Goal: Information Seeking & Learning: Learn about a topic

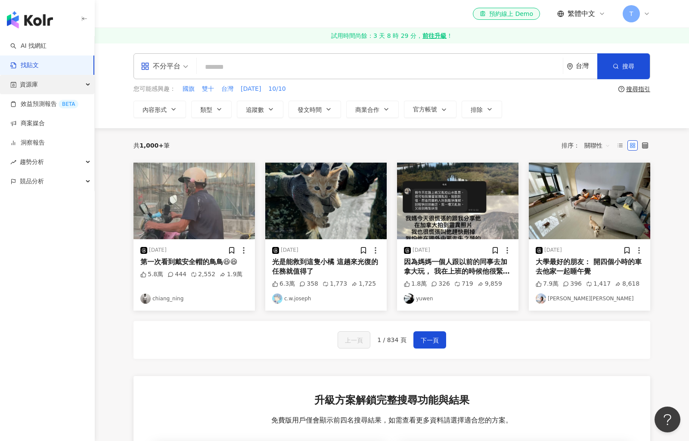
click at [67, 85] on div "資源庫" at bounding box center [47, 84] width 94 height 19
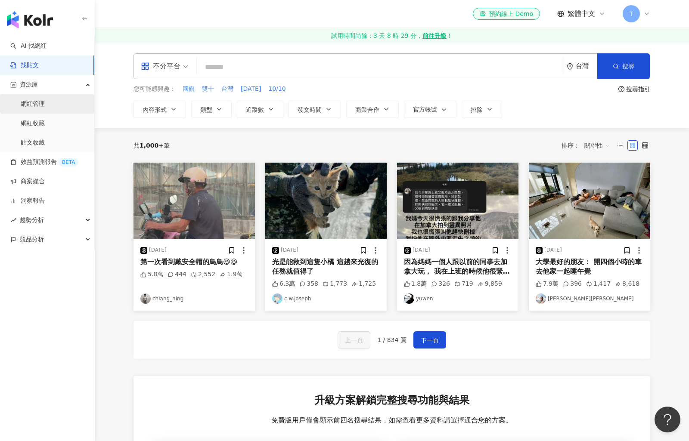
click at [45, 105] on link "網紅管理" at bounding box center [33, 104] width 24 height 9
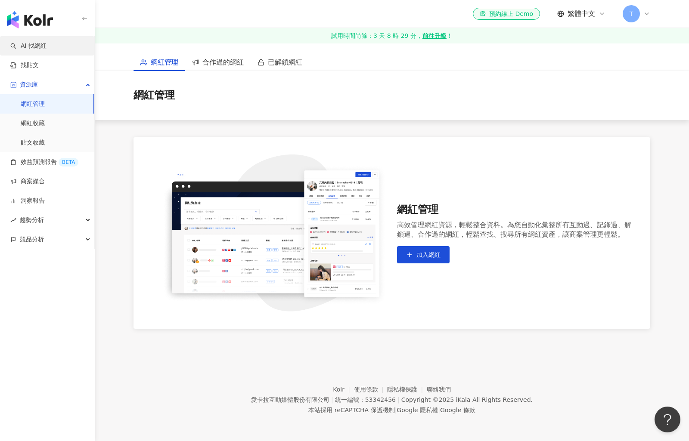
click at [46, 43] on link "AI 找網紅" at bounding box center [28, 46] width 36 height 9
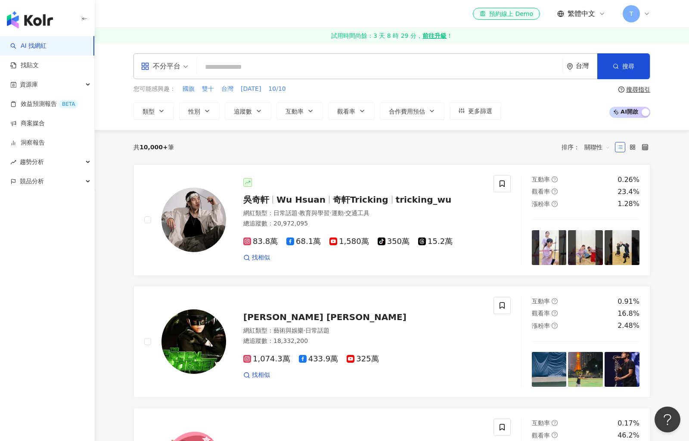
click at [648, 13] on icon at bounding box center [646, 14] width 3 height 2
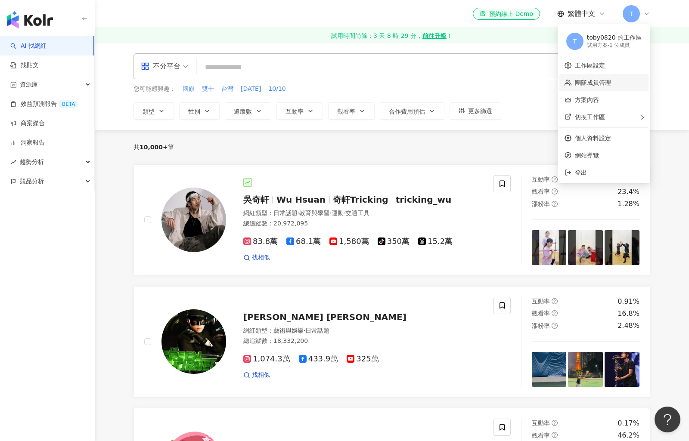
click at [609, 82] on link "團隊成員管理" at bounding box center [593, 82] width 36 height 7
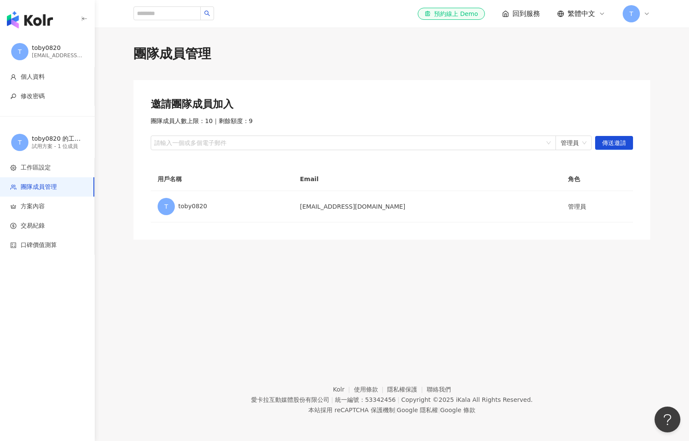
click at [651, 12] on div "el-icon-cs 預約線上 Demo 回到服務 繁體中文 T" at bounding box center [391, 14] width 551 height 28
click at [644, 6] on div "T" at bounding box center [636, 13] width 28 height 17
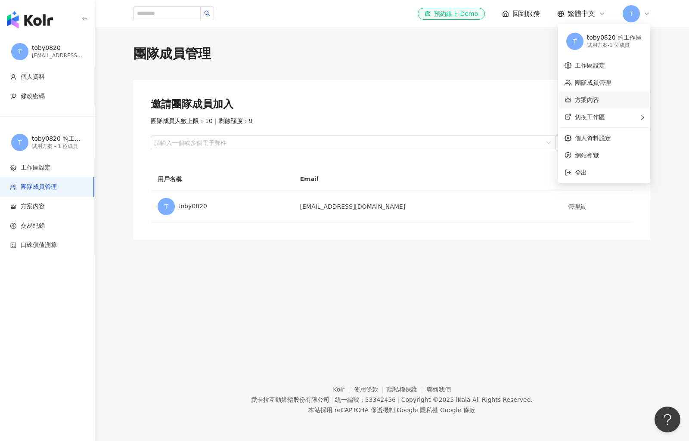
click at [592, 99] on link "方案內容" at bounding box center [587, 99] width 24 height 7
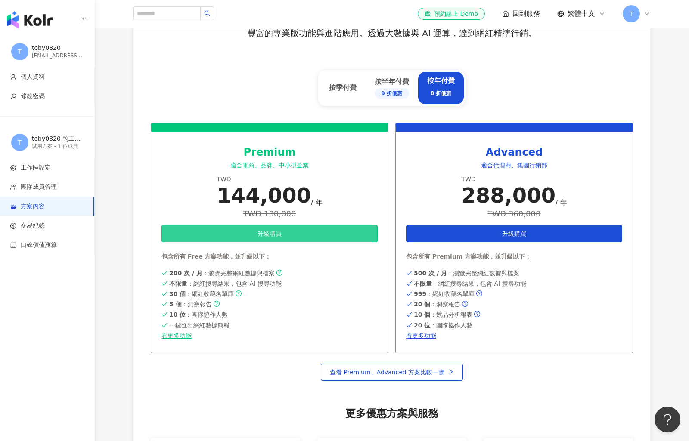
scroll to position [371, 0]
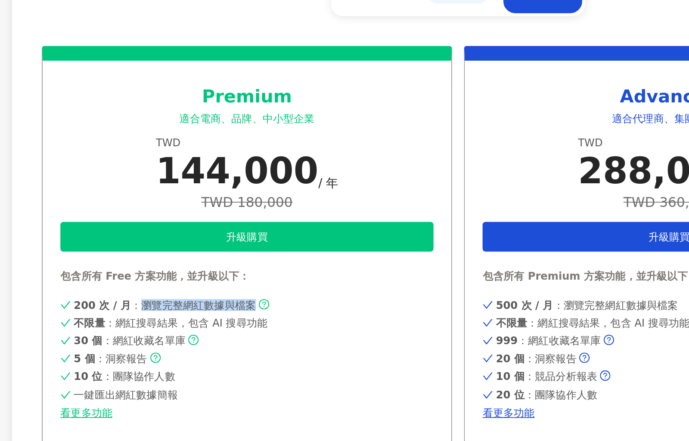
drag, startPoint x: 79, startPoint y: 176, endPoint x: 144, endPoint y: 175, distance: 64.6
click at [169, 250] on span "200 次 / 月 ：瀏覽完整網紅數據與檔案" at bounding box center [221, 253] width 105 height 7
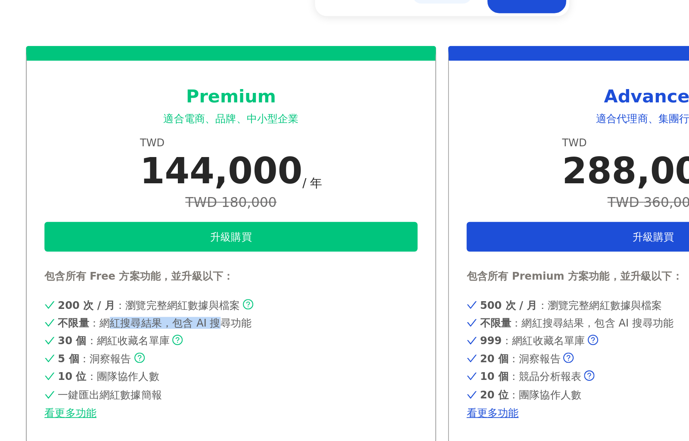
drag, startPoint x: 61, startPoint y: 187, endPoint x: 138, endPoint y: 202, distance: 78.5
click at [161, 248] on div "200 次 / 月 ：瀏覽完整網紅數據與檔案 不限量 ：網紅搜尋結果，包含 AI 搜尋功能 30 個 ：網紅收藏名單庫 5 個 ：洞察報告 10 位 ：團隊協…" at bounding box center [269, 283] width 216 height 71
click at [161, 281] on div "5 個 ：洞察報告" at bounding box center [269, 284] width 216 height 7
click at [169, 250] on span "200 次 / 月 ：瀏覽完整網紅數據與檔案" at bounding box center [221, 253] width 105 height 7
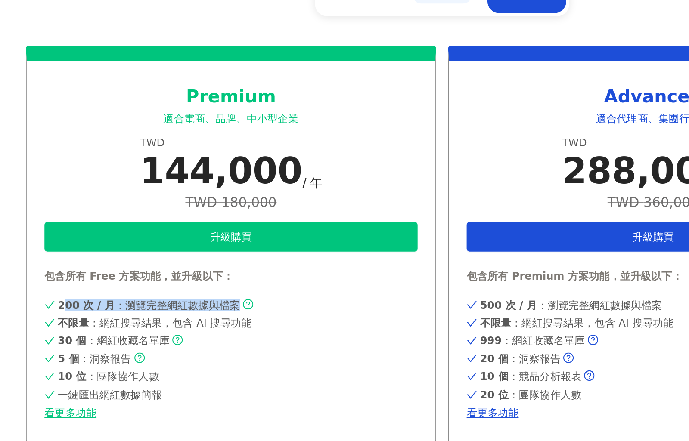
click at [169, 250] on span "200 次 / 月 ：瀏覽完整網紅數據與檔案" at bounding box center [221, 253] width 105 height 7
click at [169, 270] on span "30 個 ：網紅收藏名單庫" at bounding box center [201, 273] width 65 height 7
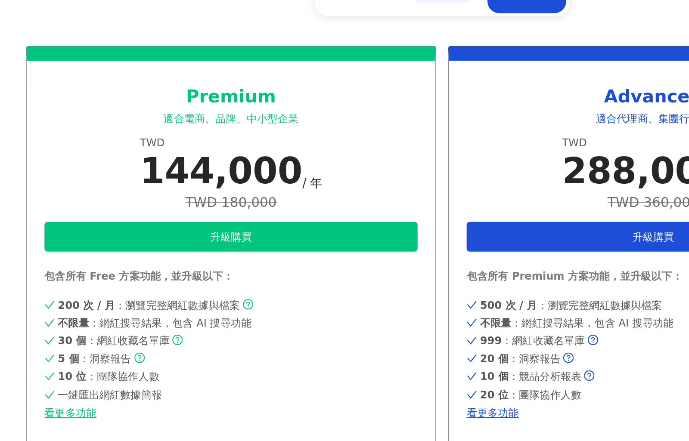
click at [161, 248] on div "200 次 / 月 ：瀏覽完整網紅數據與檔案 不限量 ：網紅搜尋結果，包含 AI 搜尋功能 30 個 ：網紅收藏名單庫 5 個 ：洞察報告 10 位 ：團隊協…" at bounding box center [269, 283] width 216 height 71
click at [169, 291] on span "10 位 ：團隊協作人數" at bounding box center [198, 294] width 59 height 7
click at [169, 281] on span "5 個 ：洞察報告" at bounding box center [190, 284] width 43 height 7
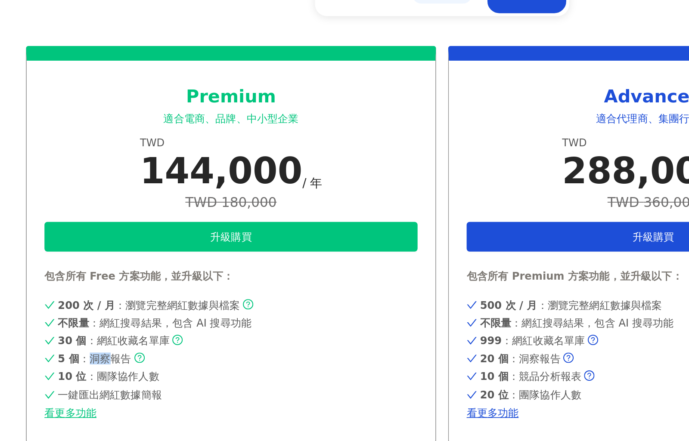
click at [169, 281] on span "5 個 ：洞察報告" at bounding box center [190, 284] width 43 height 7
click at [169, 302] on span "一鍵匯出網紅數據簡報" at bounding box center [199, 305] width 60 height 7
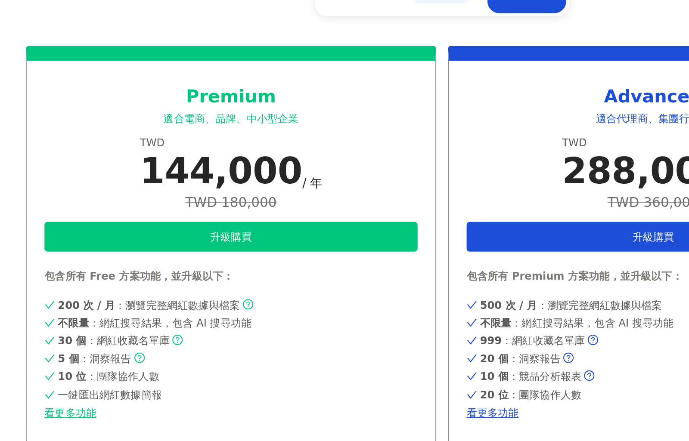
click at [161, 248] on div "200 次 / 月 ：瀏覽完整網紅數據與檔案 不限量 ：網紅搜尋結果，包含 AI 搜尋功能 30 個 ：網紅收藏名單庫 5 個 ：洞察報告 10 位 ：團隊協…" at bounding box center [269, 283] width 216 height 71
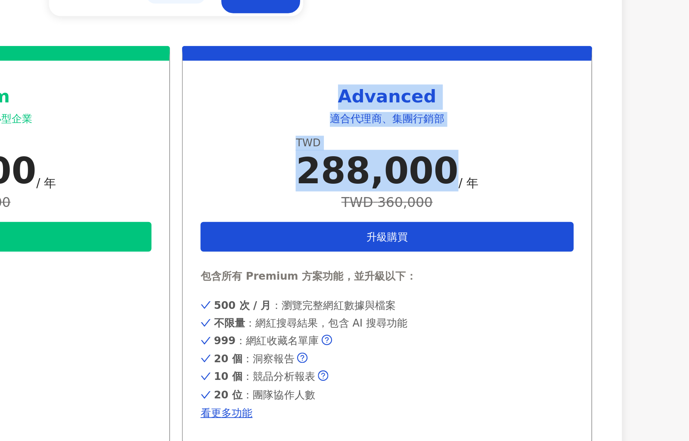
drag, startPoint x: 184, startPoint y: 100, endPoint x: 313, endPoint y: 104, distance: 129.6
click at [395, 103] on div "Advanced 適合代理商、集團行銷部 TWD 288,000 / 年 TWD 360,000 升級購買 包含所有 Premium 方案功能，並升級以下： …" at bounding box center [514, 218] width 238 height 230
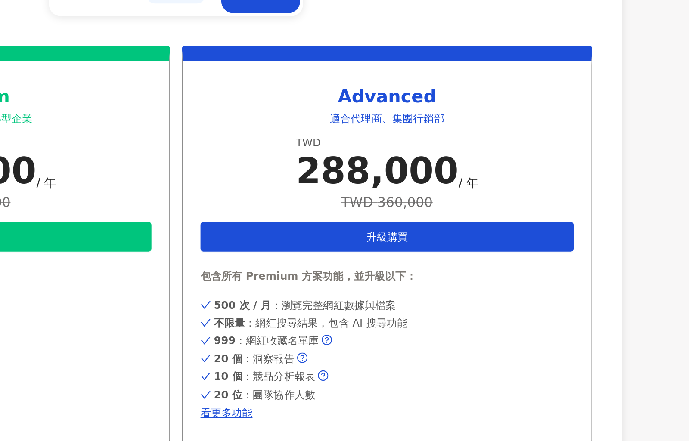
click at [395, 113] on div "Advanced 適合代理商、集團行銷部 TWD 288,000 / 年 TWD 360,000 升級購買 包含所有 Premium 方案功能，並升級以下： …" at bounding box center [514, 218] width 238 height 230
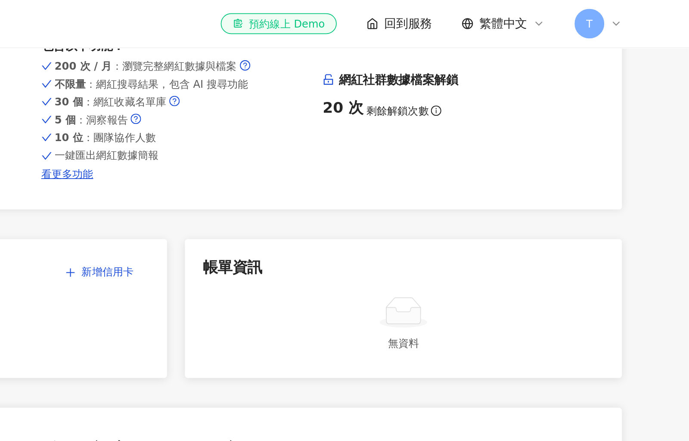
scroll to position [0, 0]
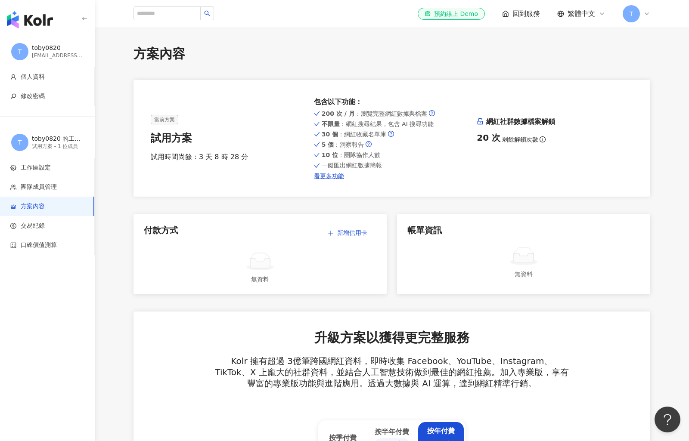
click at [525, 13] on span "回到服務" at bounding box center [526, 13] width 28 height 9
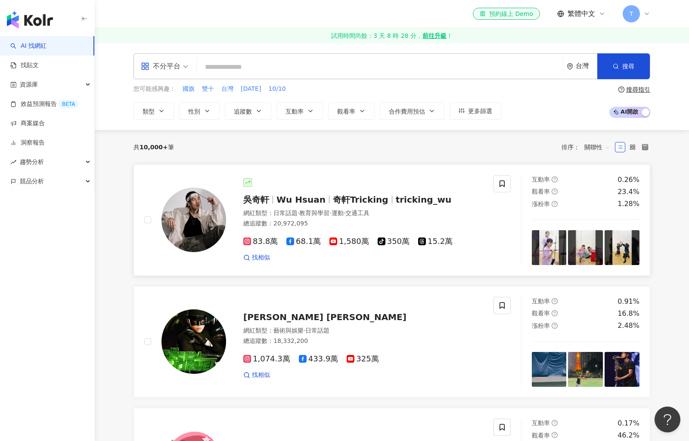
click at [396, 199] on span "tricking_wu" at bounding box center [424, 200] width 56 height 10
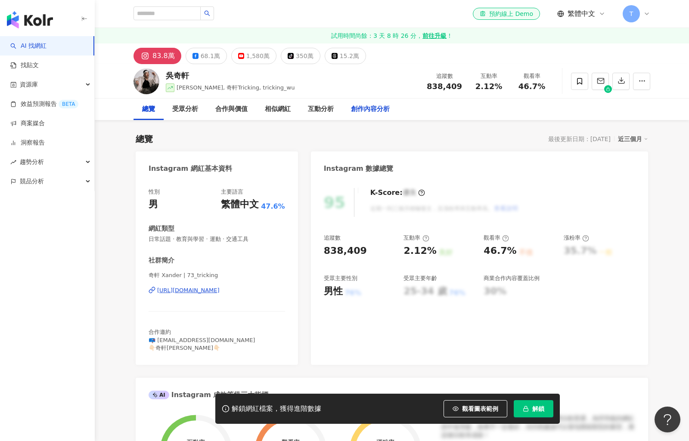
drag, startPoint x: 46, startPoint y: 45, endPoint x: 342, endPoint y: 105, distance: 301.8
click at [46, 45] on link "AI 找網紅" at bounding box center [28, 46] width 36 height 9
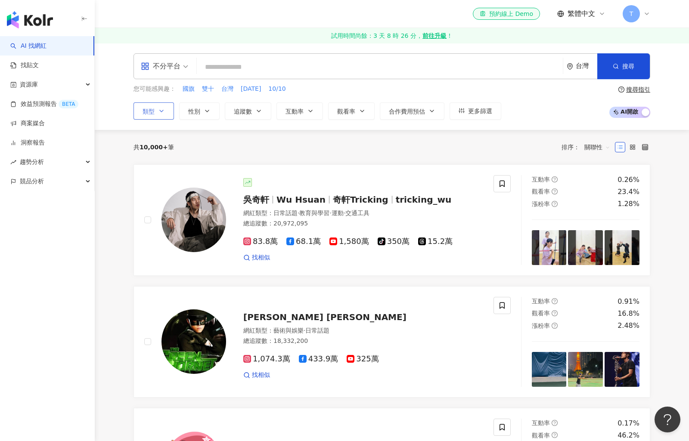
click at [167, 115] on button "類型" at bounding box center [153, 110] width 40 height 17
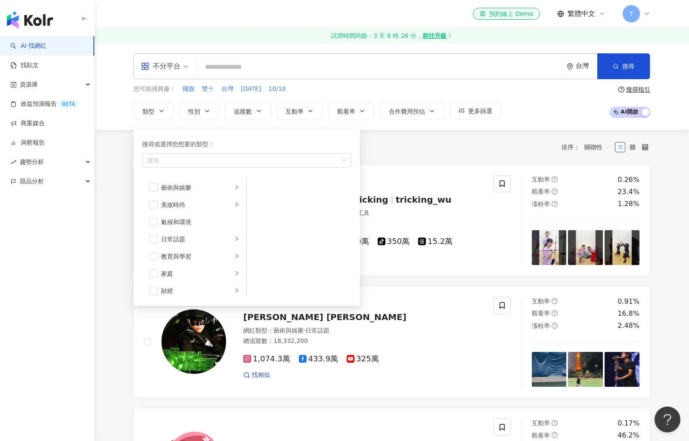
click at [415, 154] on div "共 10,000+ 筆 排序： 關聯性" at bounding box center [391, 147] width 517 height 34
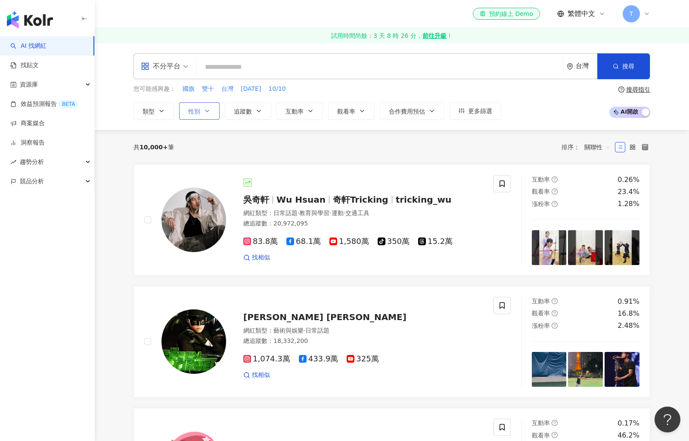
click at [205, 115] on button "性別" at bounding box center [199, 110] width 40 height 17
click at [260, 112] on icon "button" at bounding box center [258, 111] width 7 height 7
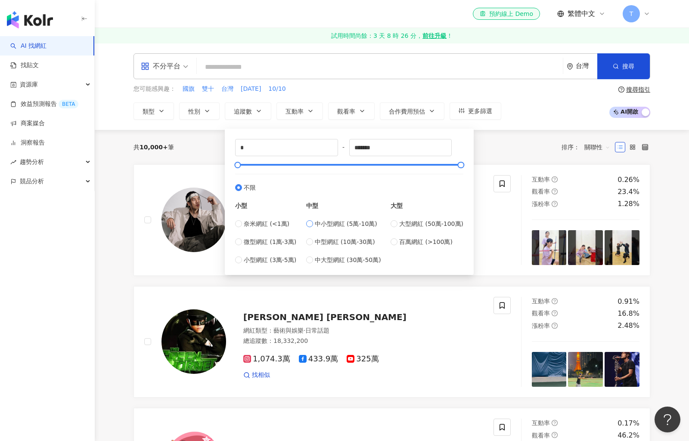
click at [356, 226] on span "中小型網紅 (5萬-10萬)" at bounding box center [346, 223] width 62 height 9
type input "*****"
click at [530, 146] on div "共 10,000+ 筆 排序： 關聯性" at bounding box center [391, 147] width 517 height 14
